Goal: Find specific page/section: Find specific page/section

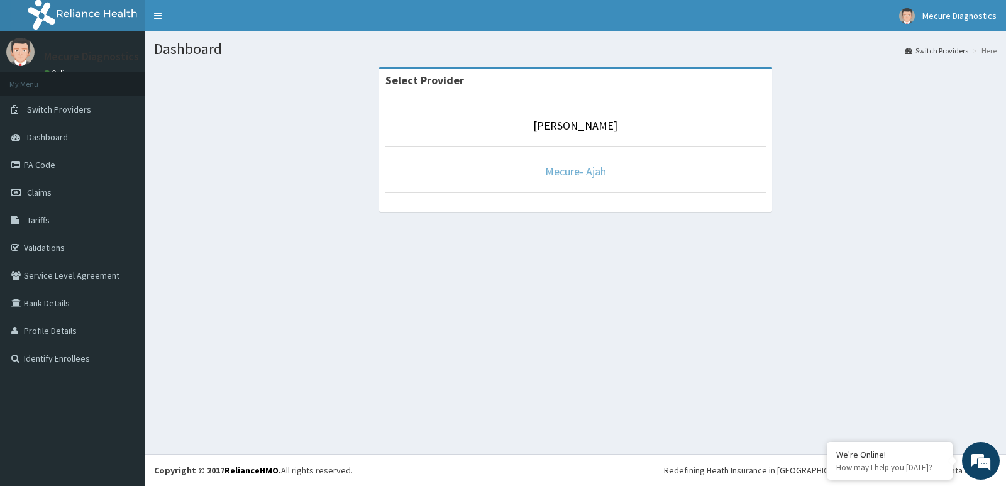
click at [577, 170] on link "Mecure- Ajah" at bounding box center [575, 171] width 61 height 14
click at [562, 174] on link "Mecure- Ajah" at bounding box center [575, 171] width 61 height 14
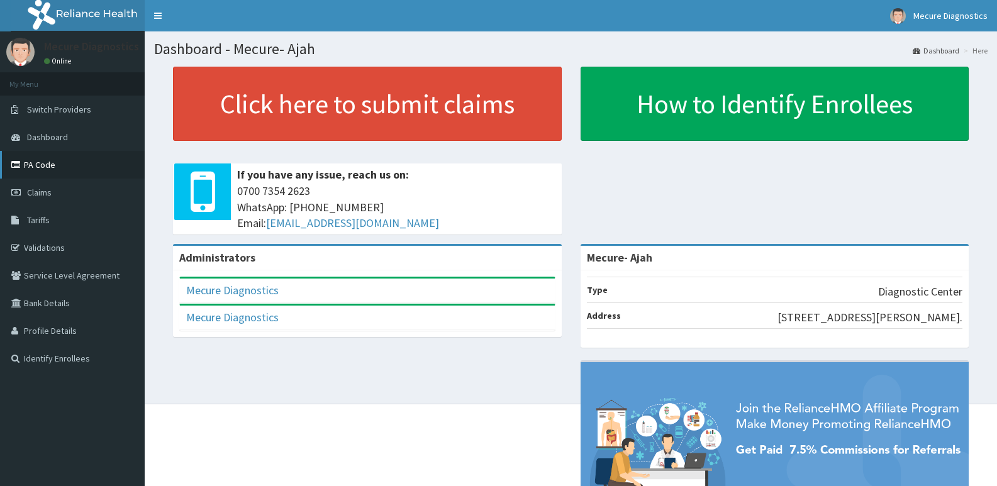
click at [50, 171] on link "PA Code" at bounding box center [72, 165] width 145 height 28
